Goal: Find specific page/section: Find specific page/section

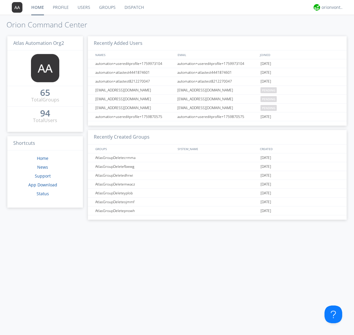
click at [134, 7] on link "Dispatch" at bounding box center [134, 7] width 28 height 15
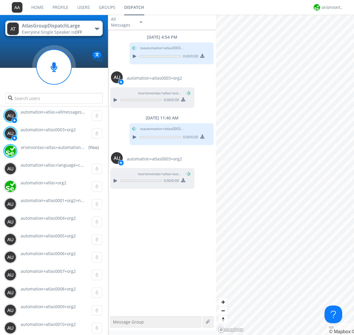
click at [97, 29] on div "button" at bounding box center [97, 29] width 5 height 2
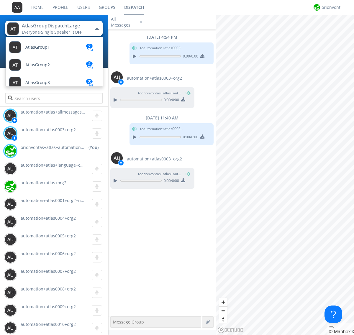
click at [45, 98] on span "AtlasGroupDispatch" at bounding box center [45, 100] width 40 height 4
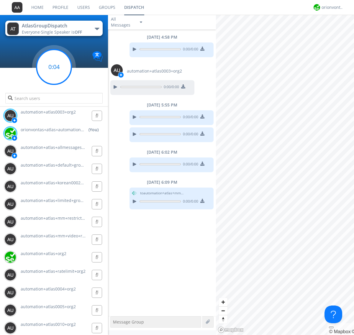
click at [54, 67] on g at bounding box center [54, 67] width 35 height 35
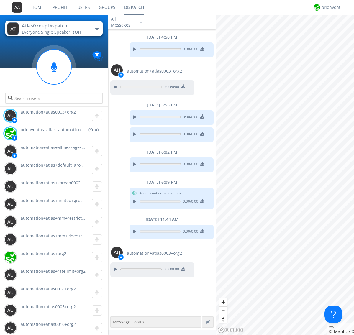
click at [97, 29] on div "button" at bounding box center [97, 29] width 5 height 2
click at [0, 0] on span "AtlasGroupDispatch2" at bounding box center [0, 0] width 0 height 0
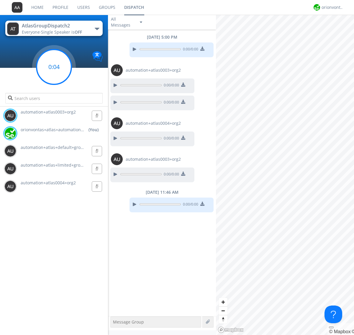
click at [54, 67] on g at bounding box center [54, 67] width 35 height 35
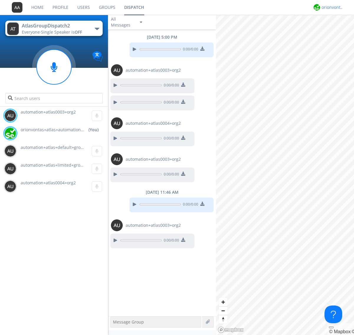
click at [331, 7] on div "orionvontas+atlas+automation+org2" at bounding box center [332, 7] width 22 height 6
